Goal: Task Accomplishment & Management: Complete application form

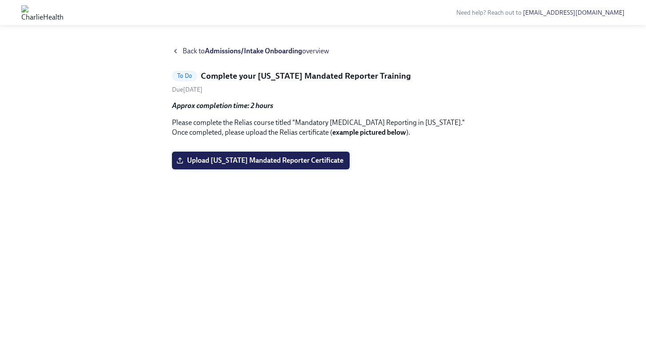
click at [293, 165] on span "Upload [US_STATE] Mandated Reporter Certificate" at bounding box center [260, 160] width 165 height 9
click at [0, 0] on input "Upload [US_STATE] Mandated Reporter Certificate" at bounding box center [0, 0] width 0 height 0
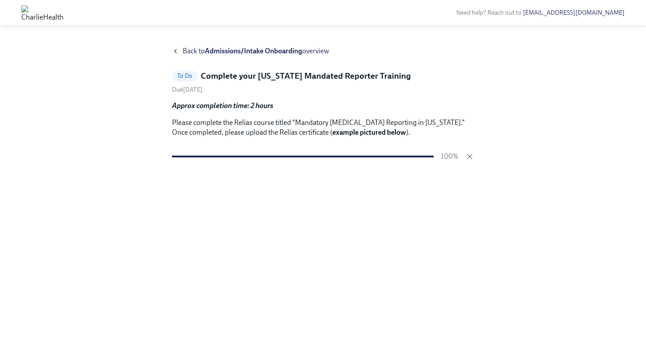
click at [525, 236] on div "Back to Admissions/Intake Onboarding overview To Do Complete your [US_STATE] Ma…" at bounding box center [323, 180] width 618 height 269
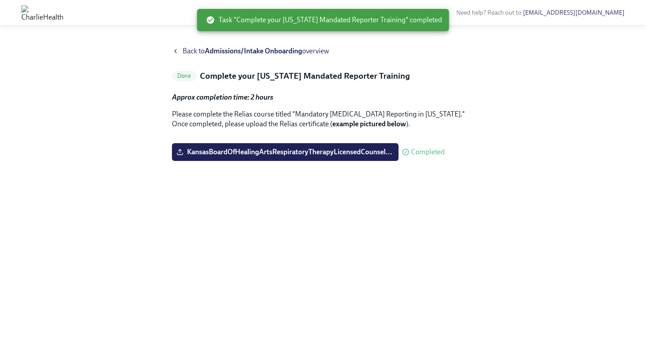
click at [190, 53] on span "Back to Admissions/Intake Onboarding overview" at bounding box center [256, 51] width 147 height 10
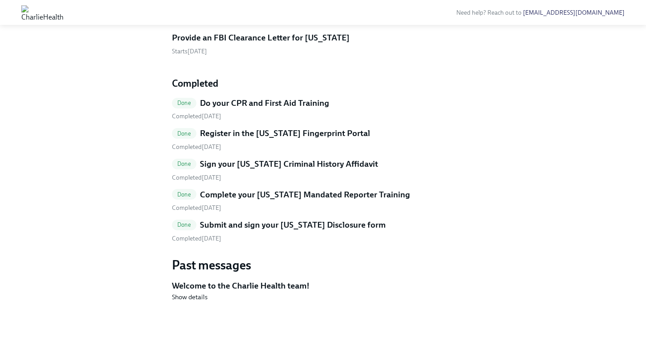
scroll to position [924, 0]
click at [252, 44] on h5 "Provide an FBI Clearance Letter for [US_STATE]" at bounding box center [261, 38] width 178 height 12
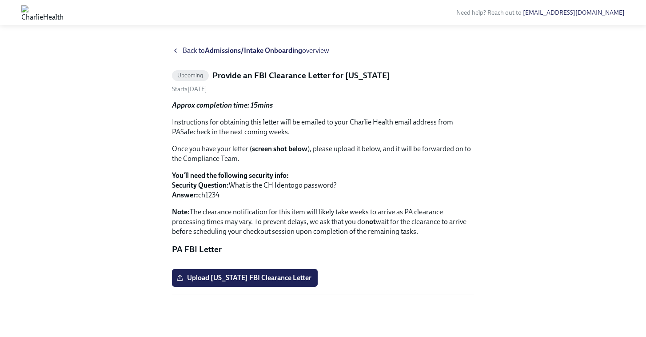
scroll to position [101, 0]
click at [136, 133] on div "Back to Admissions/Intake Onboarding overview Upcoming Provide an FBI Clearance…" at bounding box center [323, 181] width 618 height 270
click at [183, 52] on span "Back to Admissions/Intake Onboarding overview" at bounding box center [256, 51] width 147 height 10
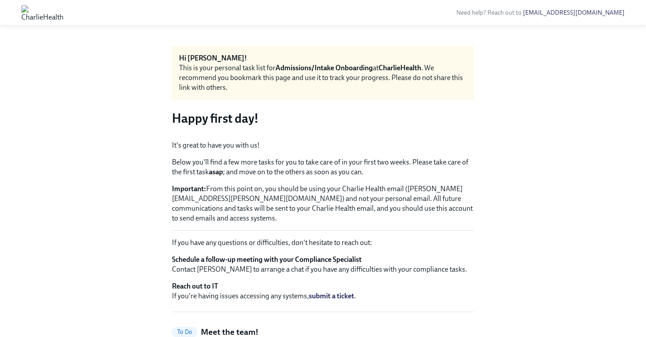
scroll to position [18, 0]
